Goal: Information Seeking & Learning: Learn about a topic

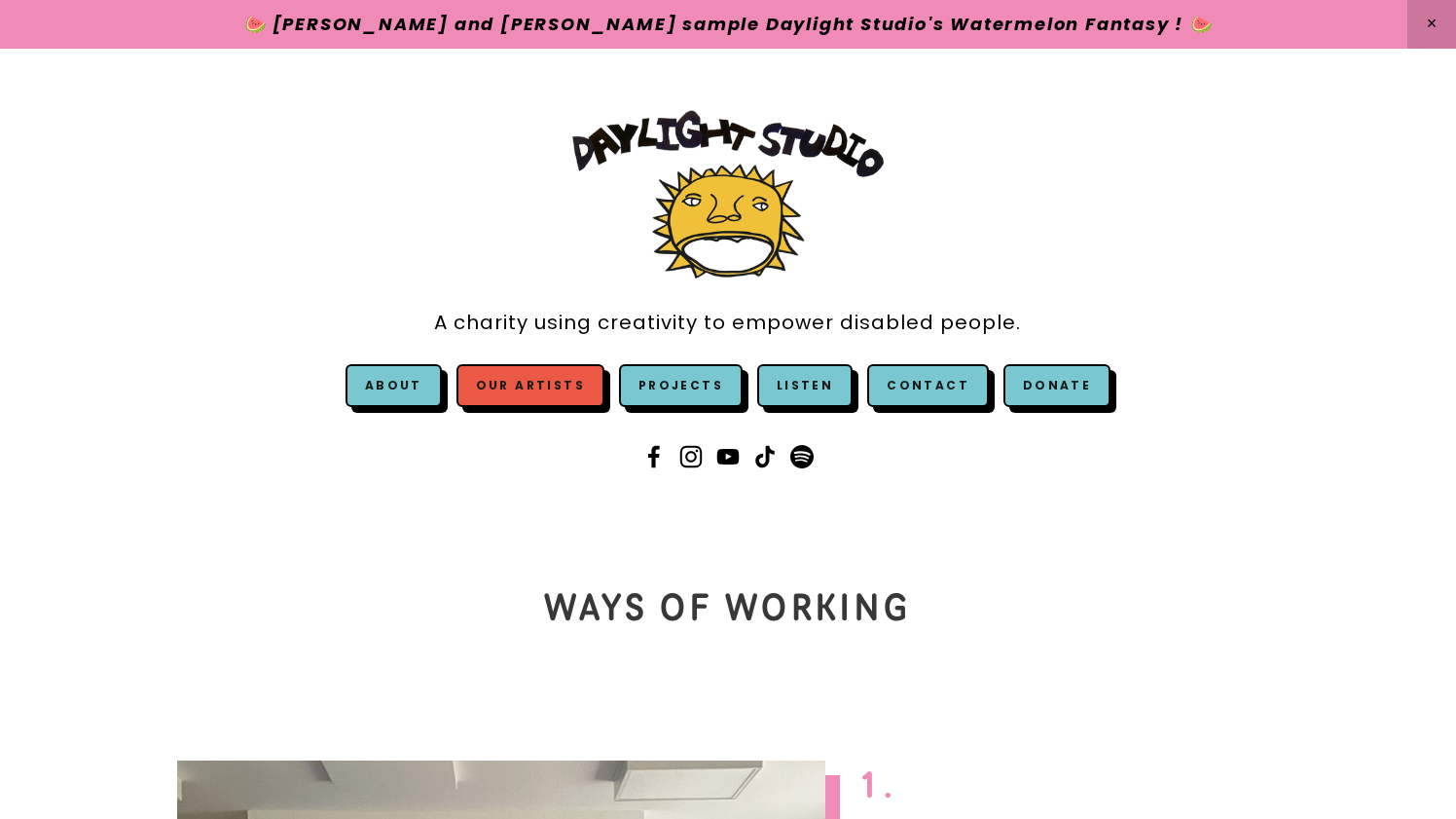
click at [572, 380] on link "Our Artists" at bounding box center [530, 386] width 148 height 43
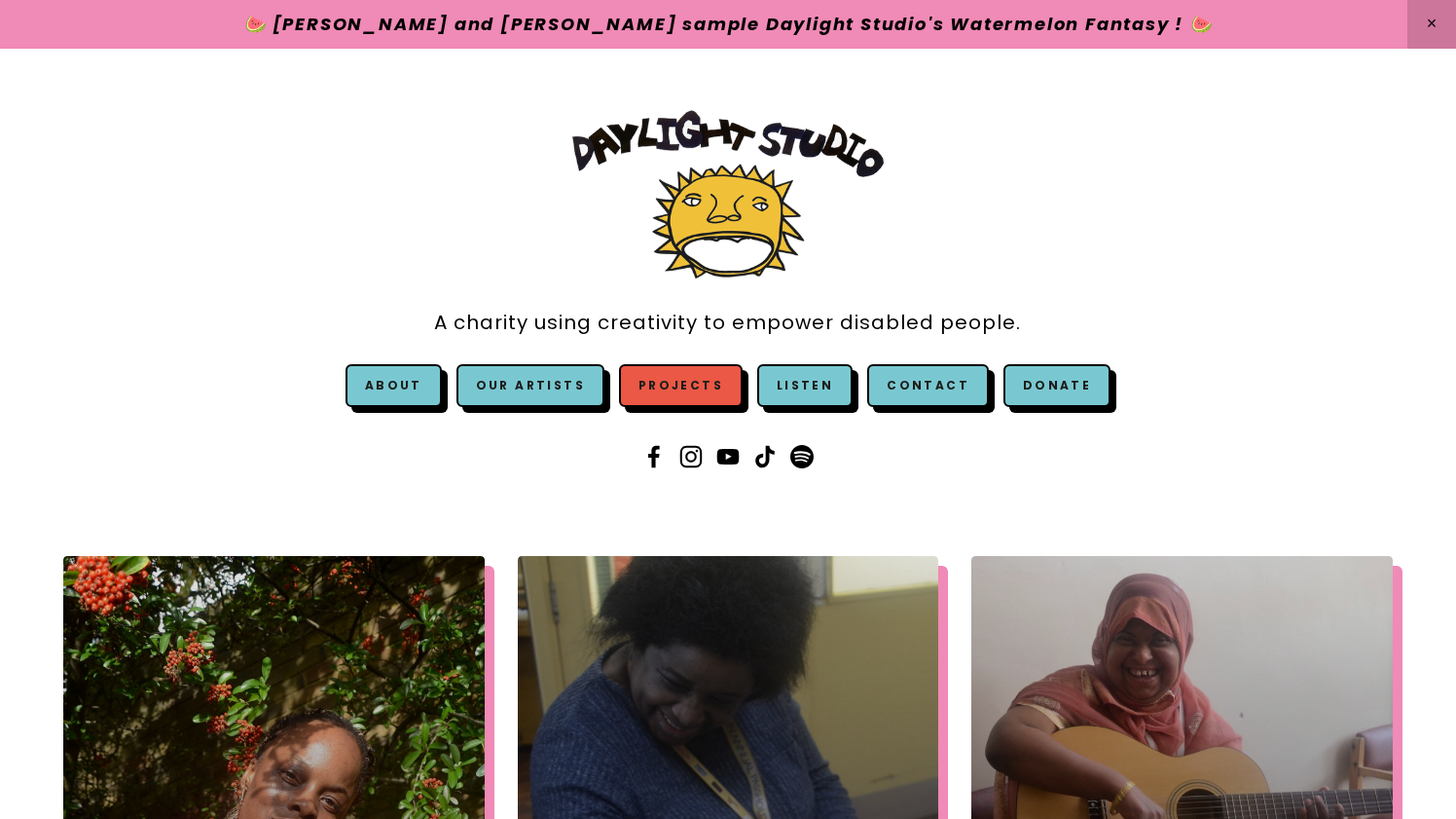
click at [658, 374] on link "Projects" at bounding box center [681, 386] width 124 height 43
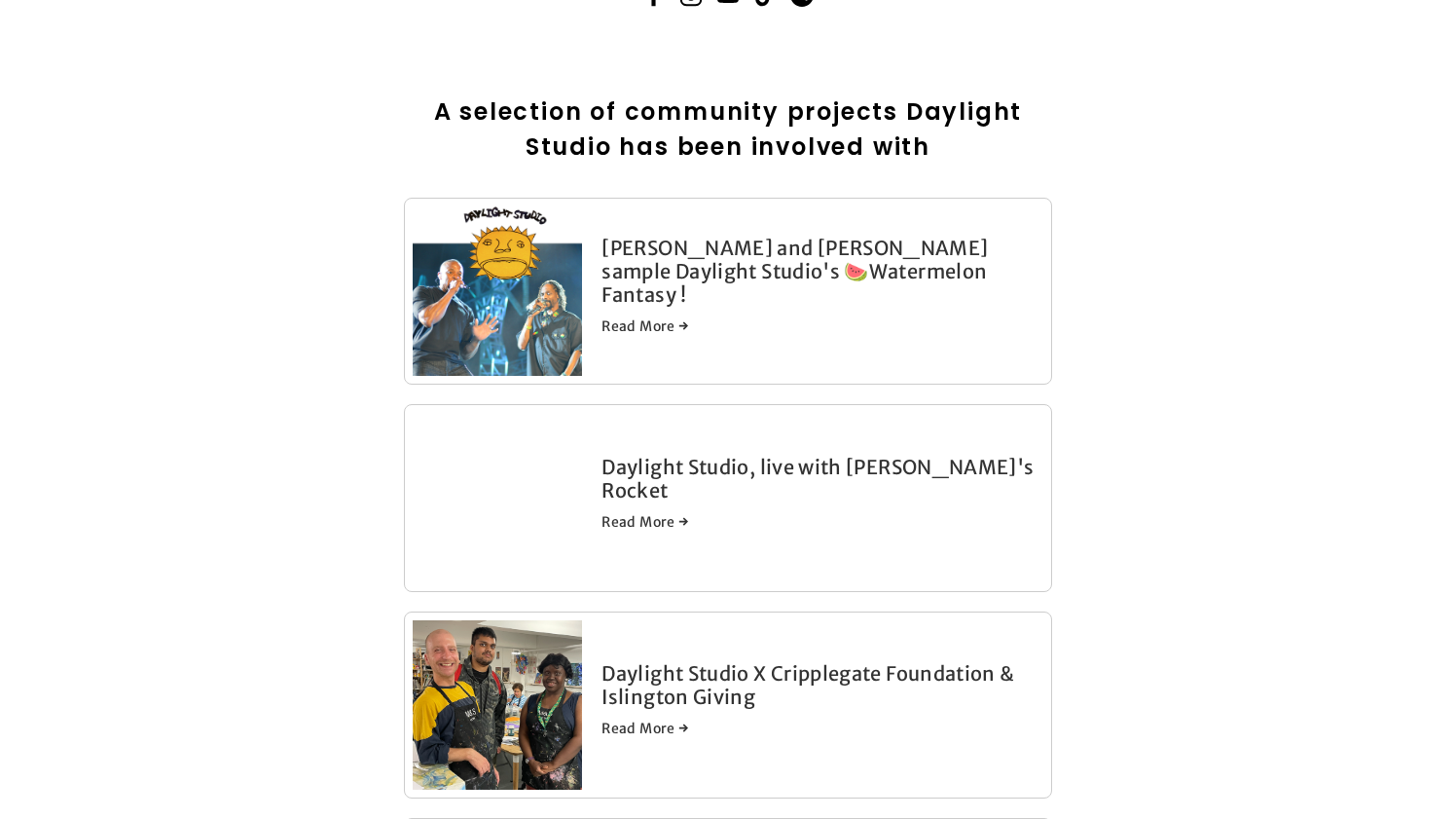
scroll to position [485, 0]
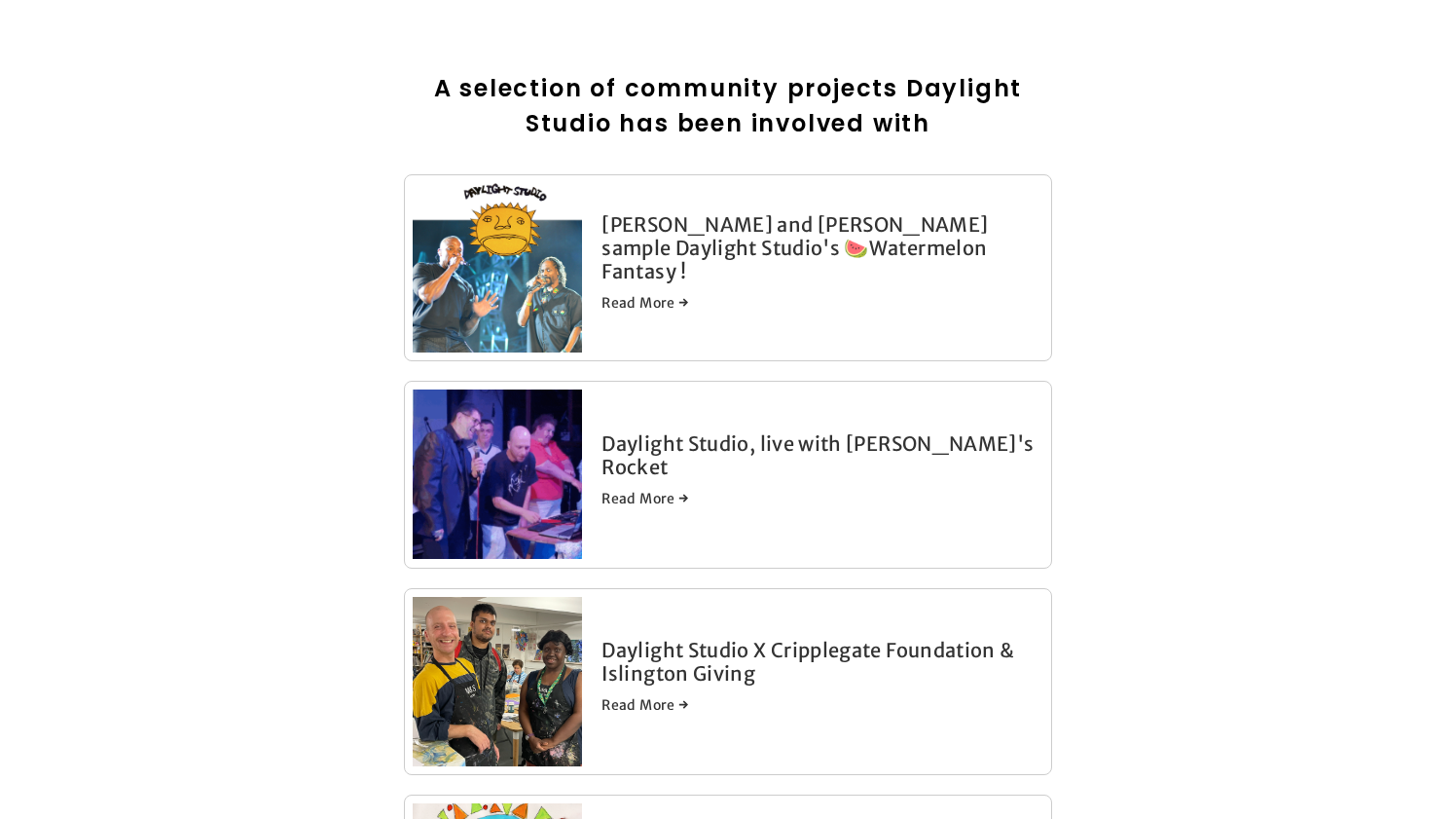
click at [669, 454] on link "Daylight Studio, live with Robyn's Rocket" at bounding box center [818, 454] width 432 height 48
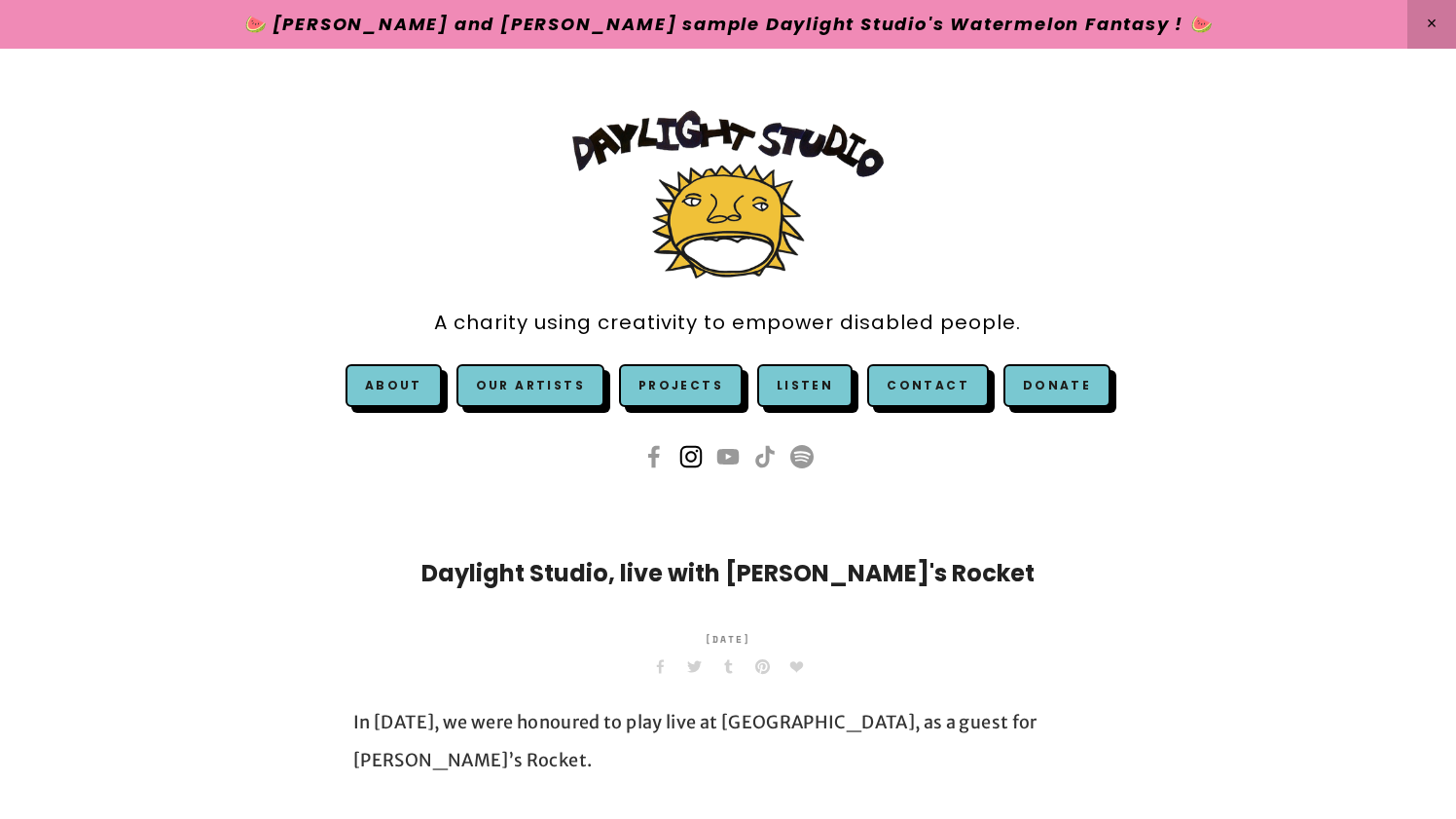
click at [693, 456] on use at bounding box center [691, 456] width 47 height 47
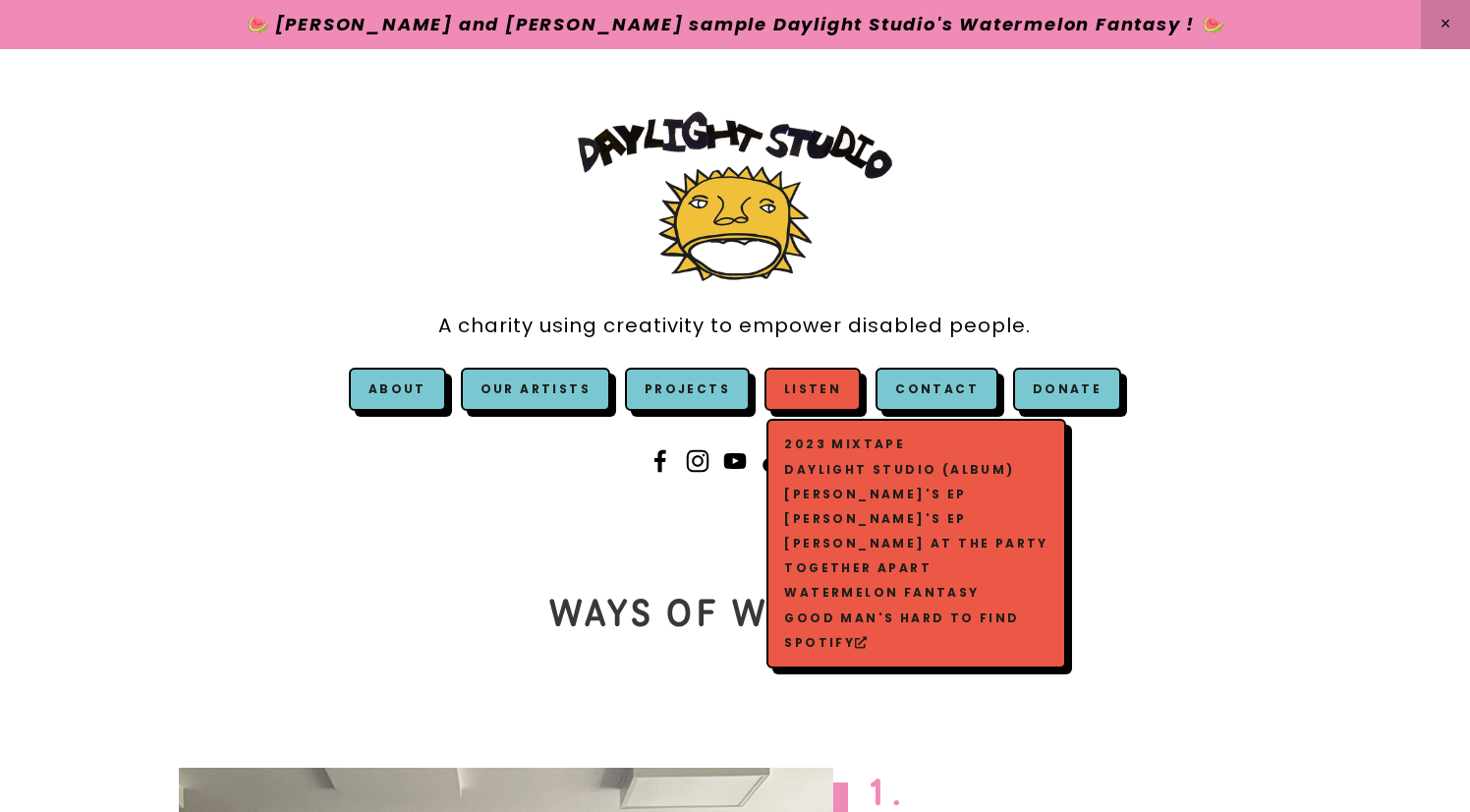
click at [837, 466] on link "Daylight Studio (Album)" at bounding box center [917, 469] width 273 height 25
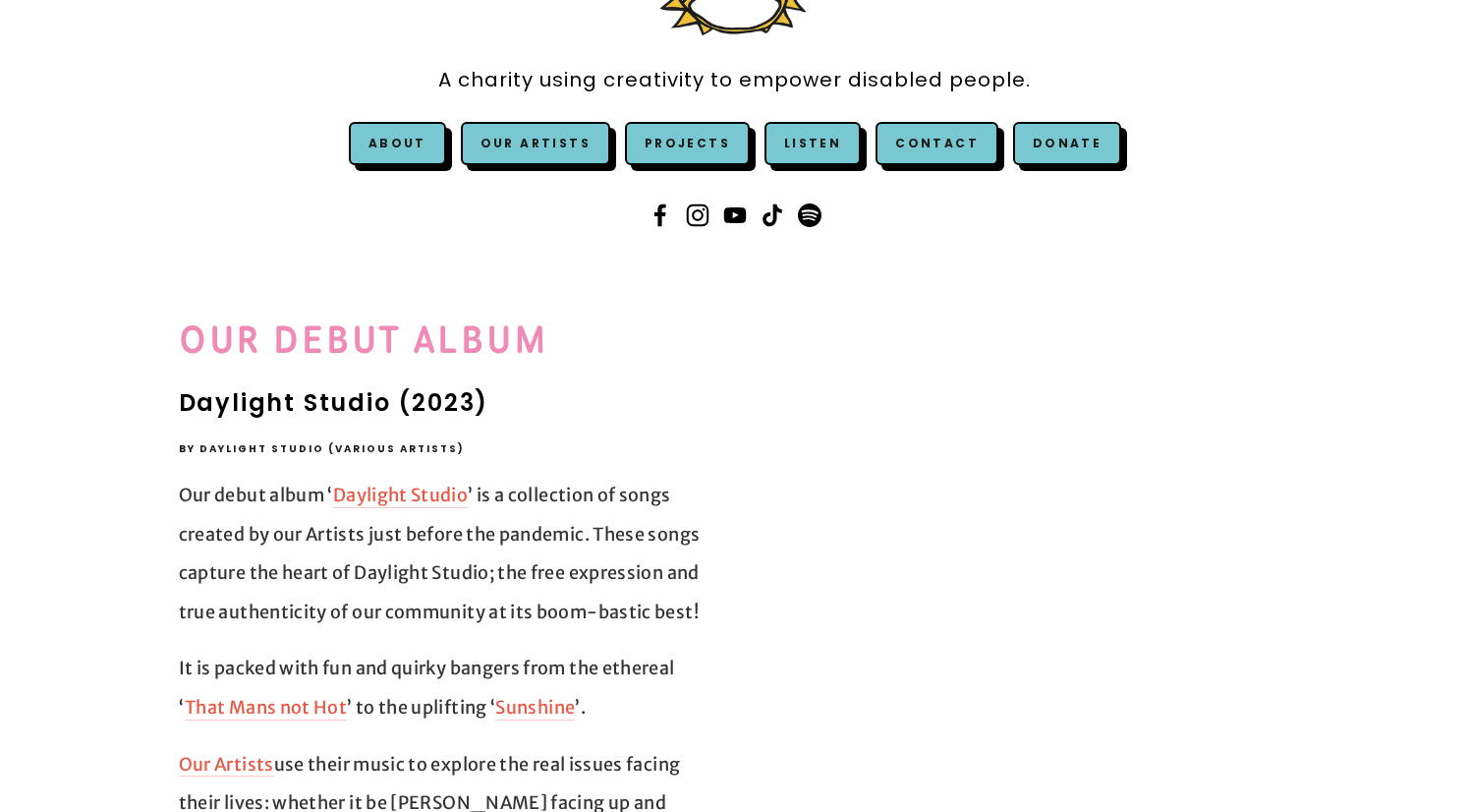
scroll to position [255, 0]
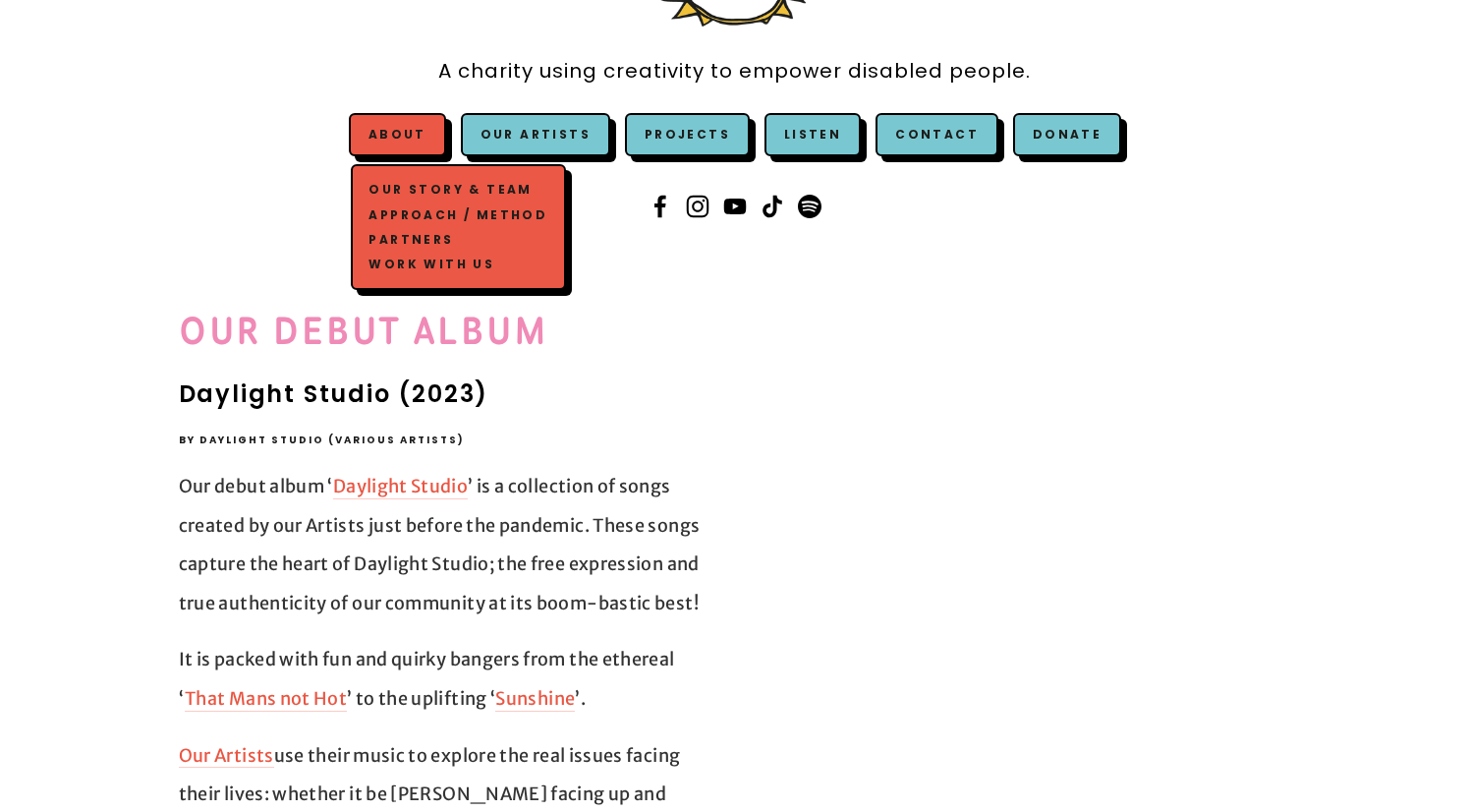
click at [395, 123] on span "About Our Story & Team Approach / Method Partners Work with us" at bounding box center [398, 135] width 98 height 43
click at [407, 187] on link "Our Story & Team" at bounding box center [459, 189] width 187 height 25
